Goal: Information Seeking & Learning: Learn about a topic

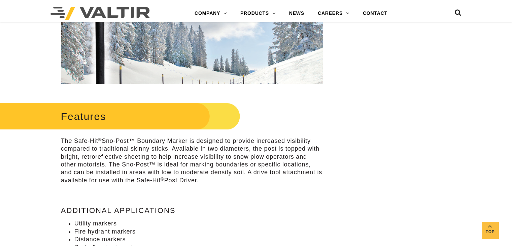
scroll to position [236, 0]
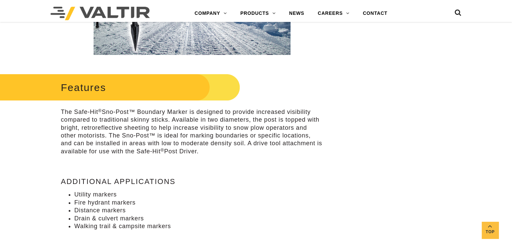
drag, startPoint x: 55, startPoint y: 108, endPoint x: 230, endPoint y: 155, distance: 181.3
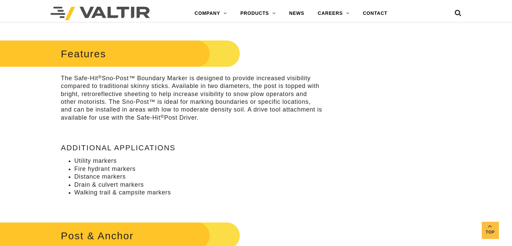
scroll to position [269, 0]
click at [178, 187] on li "Drain & culvert markers" at bounding box center [198, 185] width 249 height 8
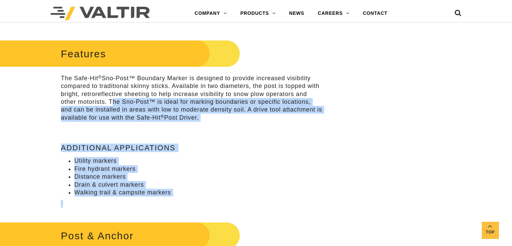
drag, startPoint x: 177, startPoint y: 198, endPoint x: 121, endPoint y: 114, distance: 100.7
click at [109, 102] on div "Features The Safe-Hit ® Sno-Post™ Boundary Marker is designed to provide increa…" at bounding box center [192, 123] width 262 height 170
click at [161, 154] on div "Features The Safe-Hit ® Sno-Post™ Boundary Marker is designed to provide increa…" at bounding box center [192, 123] width 262 height 170
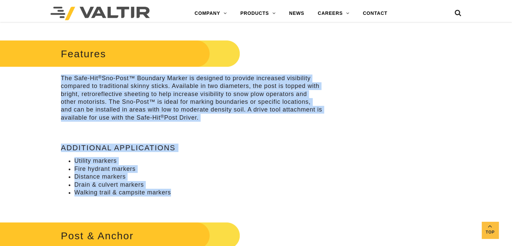
drag, startPoint x: 182, startPoint y: 194, endPoint x: 63, endPoint y: 79, distance: 165.3
click at [63, 79] on div "Features The Safe-Hit ® Sno-Post™ Boundary Marker is designed to provide increa…" at bounding box center [192, 123] width 262 height 170
copy div "The Safe-Hit ® Sno-Post™ Boundary Marker is designed to provide increased visib…"
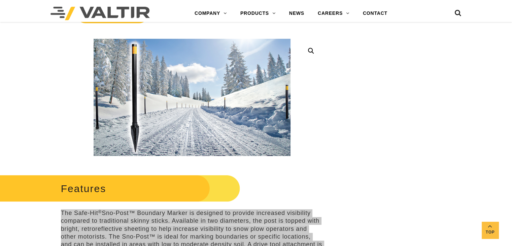
scroll to position [202, 0]
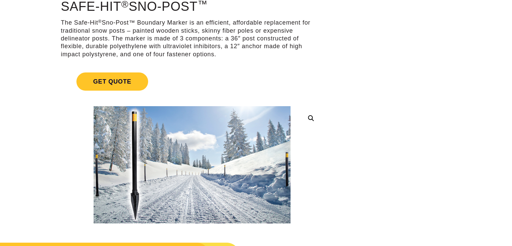
scroll to position [34, 0]
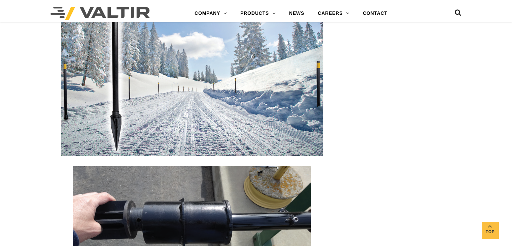
scroll to position [1145, 0]
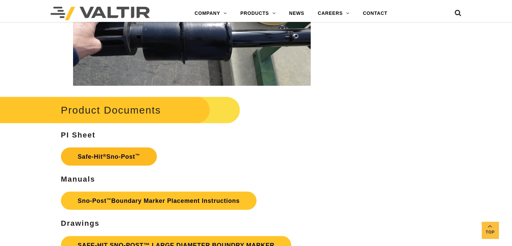
click at [121, 158] on link "Safe-Hit ® Sno-Post ™" at bounding box center [109, 156] width 96 height 18
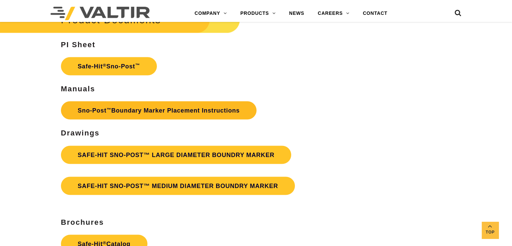
scroll to position [1252, 0]
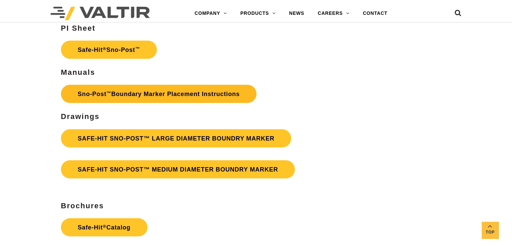
click at [192, 91] on strong "Sno‐Post ™ Boundary Marker Placement Instructions" at bounding box center [159, 93] width 162 height 7
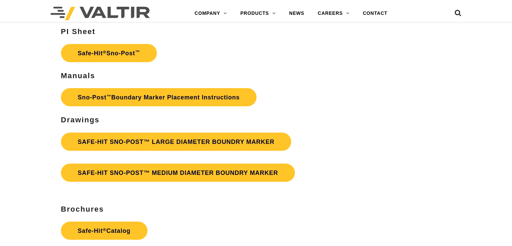
scroll to position [1252, 0]
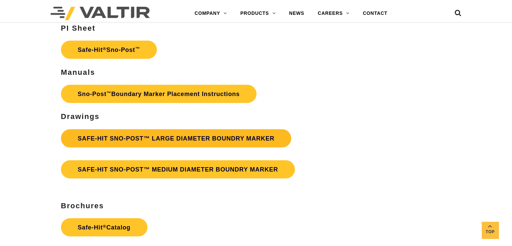
click at [158, 135] on link "SAFE-HIT SNO-POST™ LARGE DIAMETER BOUNDRY MARKER" at bounding box center [176, 138] width 230 height 18
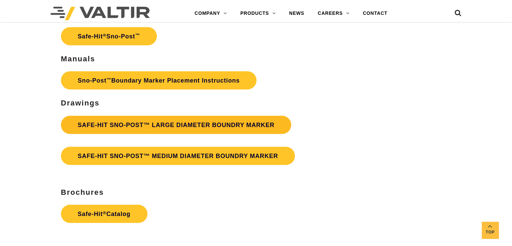
scroll to position [1252, 0]
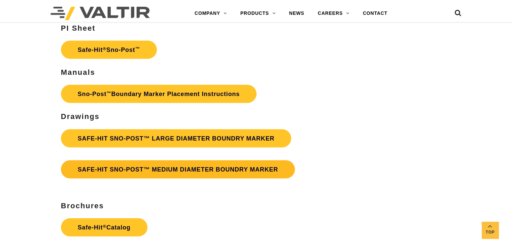
click at [205, 166] on link "SAFE-HIT SNO-POST™ MEDIUM DIAMETER BOUNDRY MARKER" at bounding box center [178, 169] width 234 height 18
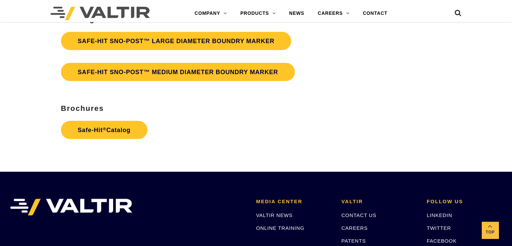
scroll to position [1350, 0]
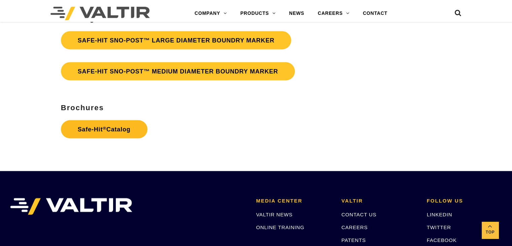
click at [126, 130] on link "Safe-Hit ® Catalog" at bounding box center [104, 129] width 87 height 18
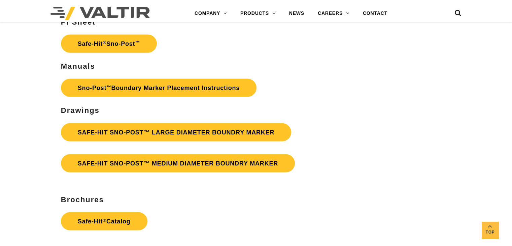
scroll to position [1246, 0]
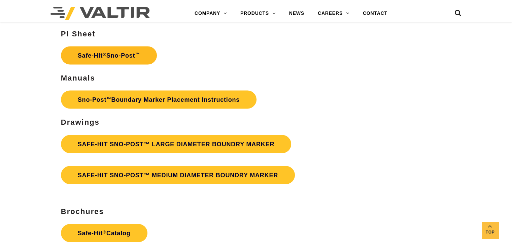
click at [128, 58] on link "Safe-Hit ® Sno-Post ™" at bounding box center [109, 55] width 96 height 18
